Goal: Navigation & Orientation: Find specific page/section

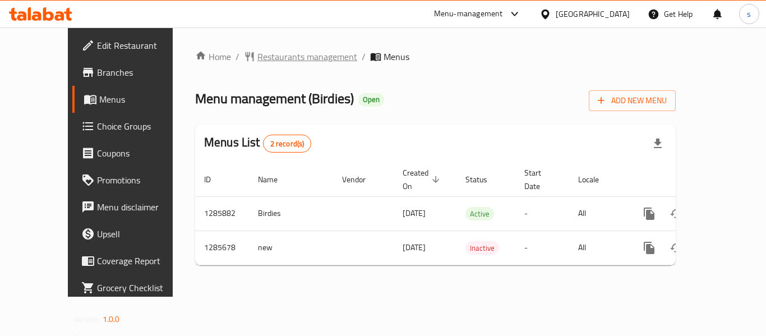
click at [257, 56] on span "Restaurants management" at bounding box center [307, 56] width 100 height 13
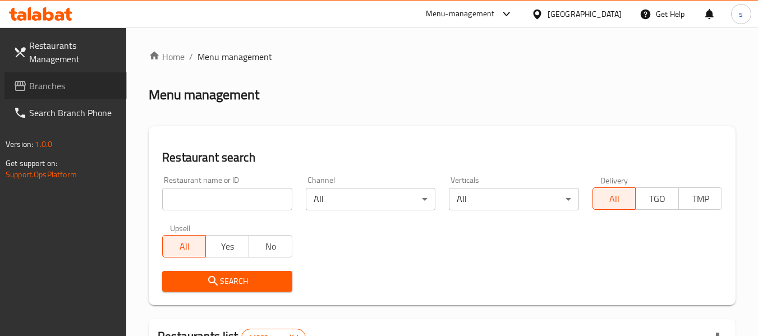
click at [53, 89] on span "Branches" at bounding box center [73, 85] width 89 height 13
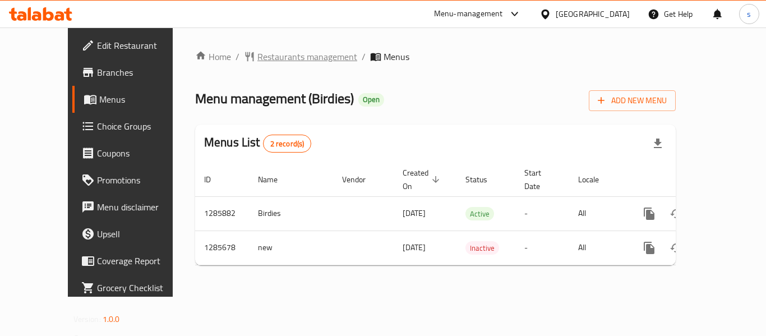
click at [260, 57] on span "Restaurants management" at bounding box center [307, 56] width 100 height 13
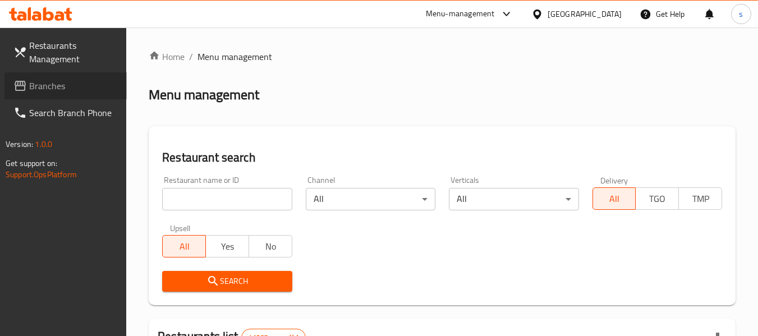
click at [60, 89] on span "Branches" at bounding box center [73, 85] width 89 height 13
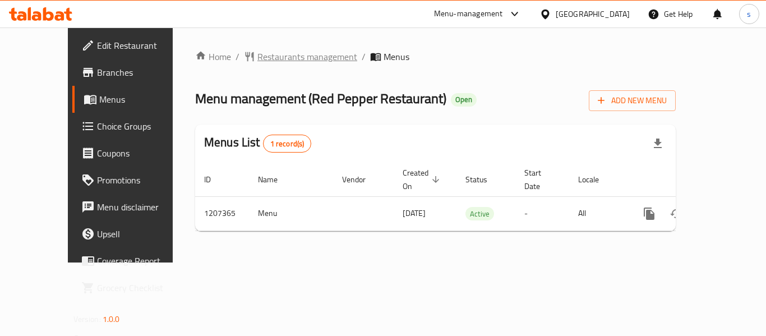
click at [257, 57] on span "Restaurants management" at bounding box center [307, 56] width 100 height 13
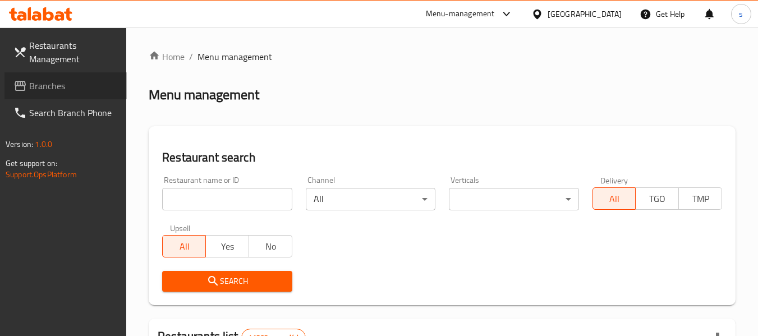
click at [57, 96] on link "Branches" at bounding box center [65, 85] width 122 height 27
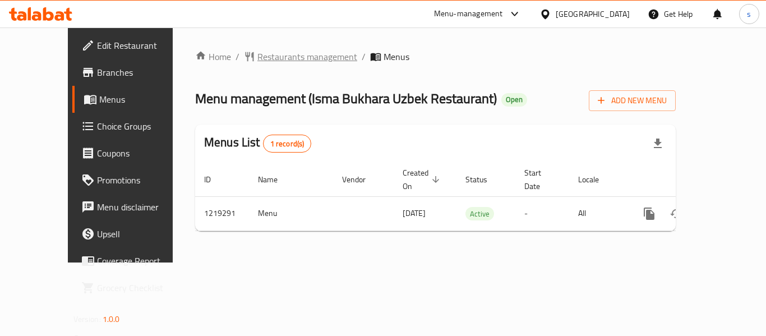
click at [263, 59] on span "Restaurants management" at bounding box center [307, 56] width 100 height 13
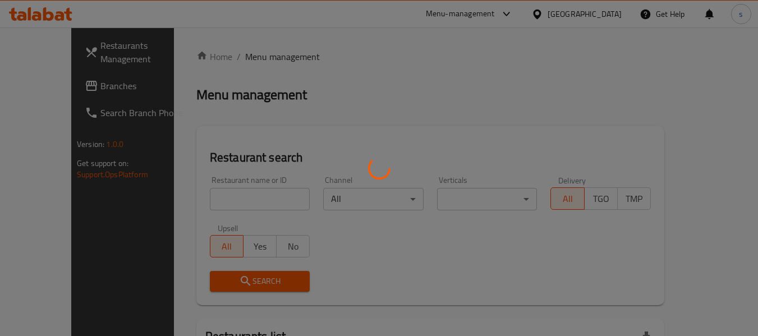
click at [67, 91] on div at bounding box center [379, 168] width 758 height 336
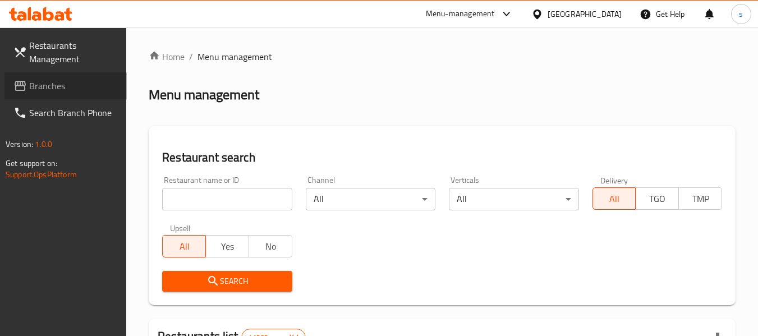
click at [67, 91] on span "Branches" at bounding box center [73, 85] width 89 height 13
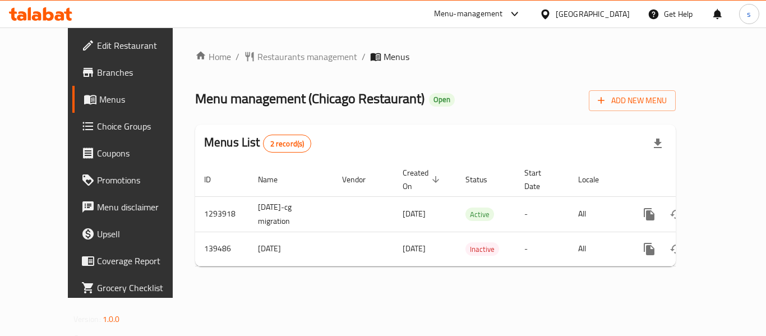
click at [608, 12] on div "United Arab Emirates" at bounding box center [593, 14] width 74 height 12
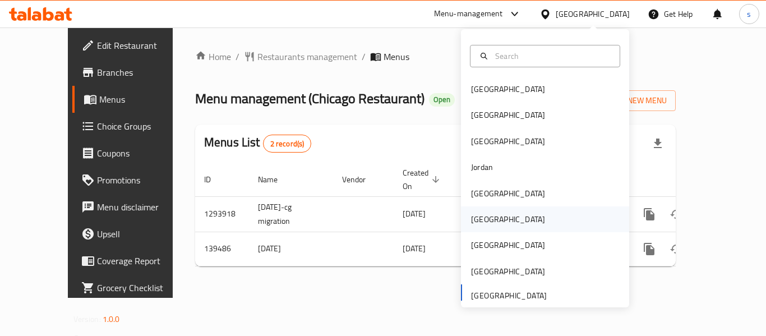
click at [490, 222] on div "[GEOGRAPHIC_DATA]" at bounding box center [508, 219] width 92 height 26
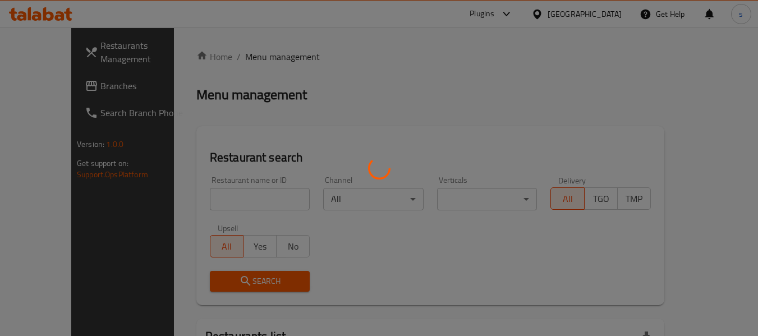
click at [45, 90] on div at bounding box center [379, 168] width 758 height 336
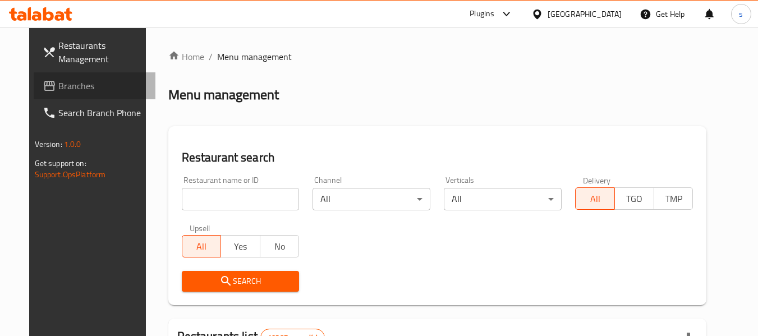
click at [58, 90] on span "Branches" at bounding box center [102, 85] width 89 height 13
